Goal: Browse casually

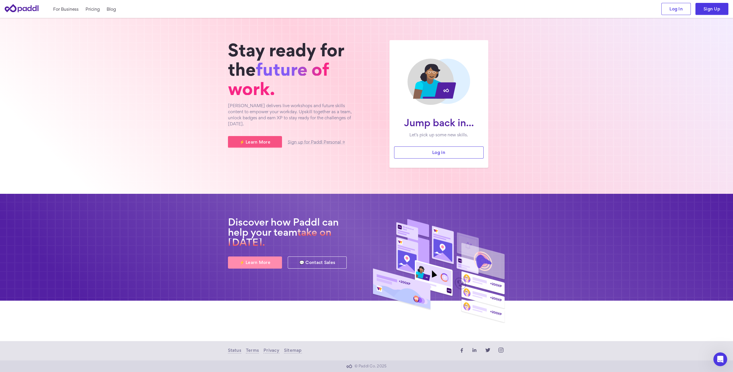
click at [262, 265] on link "⚡ Learn More" at bounding box center [255, 263] width 54 height 12
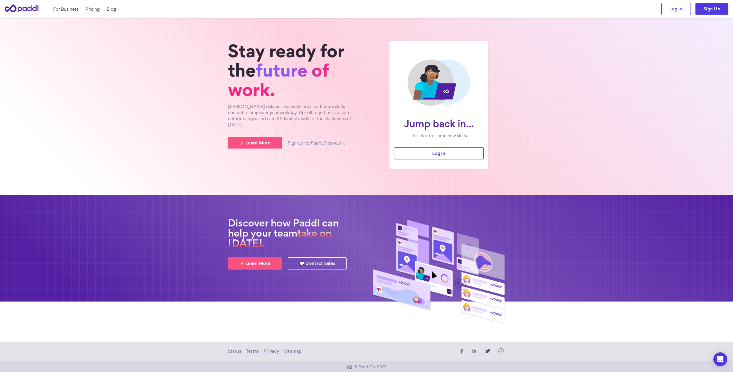
scroll to position [1, 0]
